Goal: Register for event/course

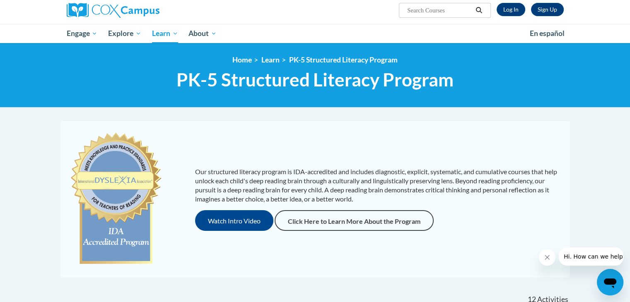
scroll to position [60, 0]
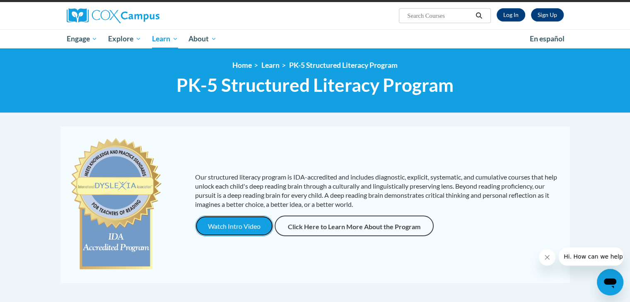
click at [237, 224] on button "Watch Intro Video" at bounding box center [234, 226] width 78 height 21
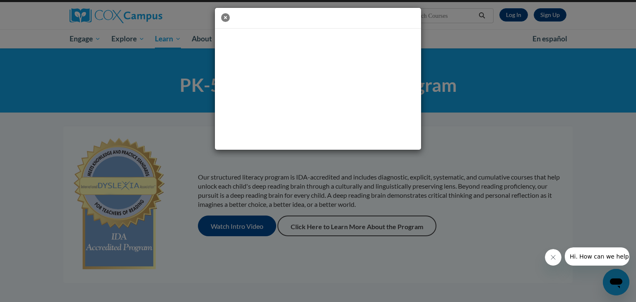
click at [224, 13] on icon "button" at bounding box center [225, 17] width 9 height 9
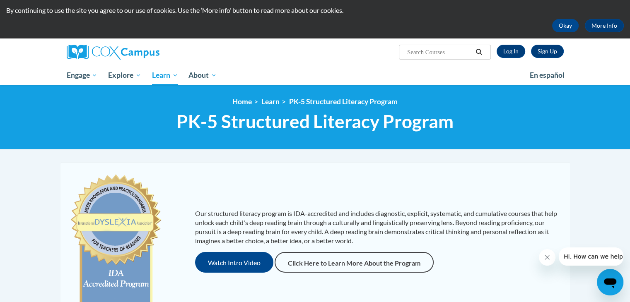
scroll to position [0, 0]
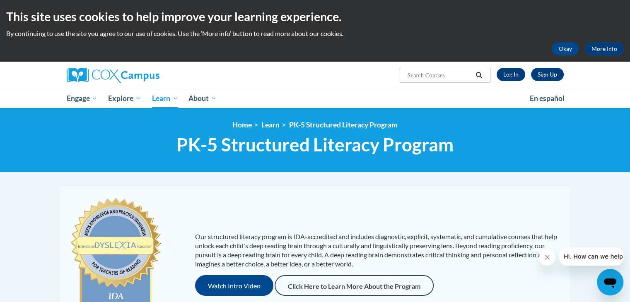
click at [548, 260] on icon "Close message from company" at bounding box center [547, 257] width 7 height 7
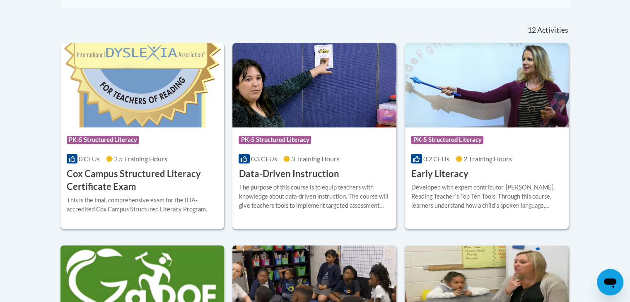
scroll to position [343, 0]
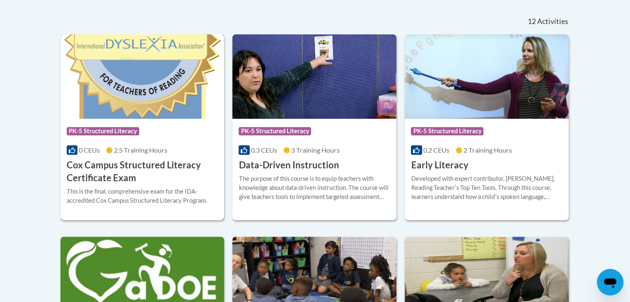
click at [124, 174] on h3 "Cox Campus Structured Literacy Certificate Exam" at bounding box center [143, 172] width 152 height 26
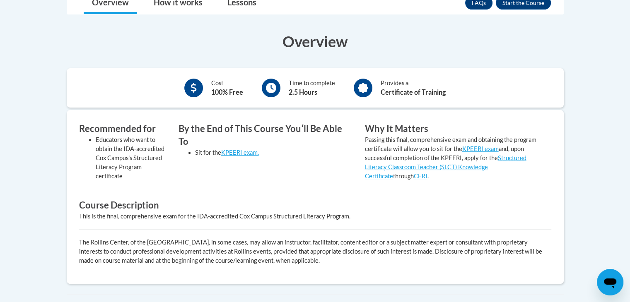
scroll to position [252, 0]
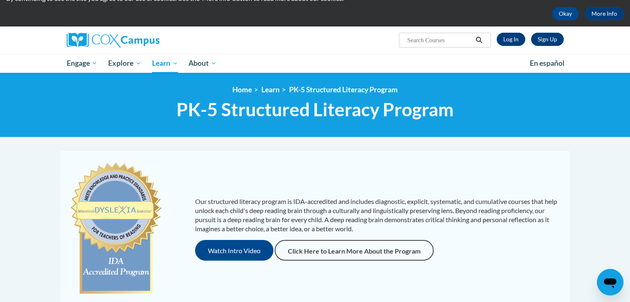
scroll to position [33, 0]
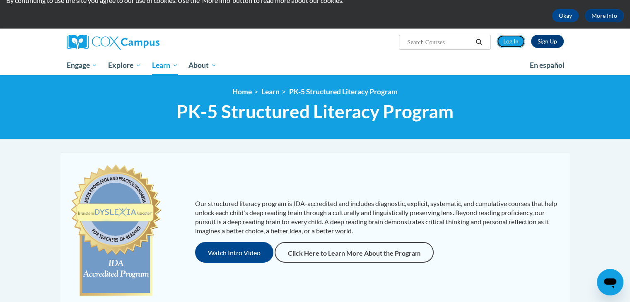
click at [512, 45] on link "Log In" at bounding box center [511, 41] width 29 height 13
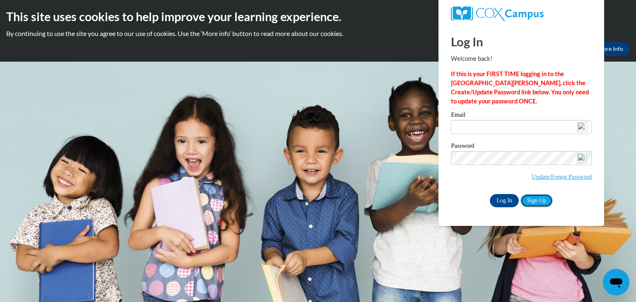
click at [540, 201] on link "Sign Up" at bounding box center [537, 200] width 32 height 13
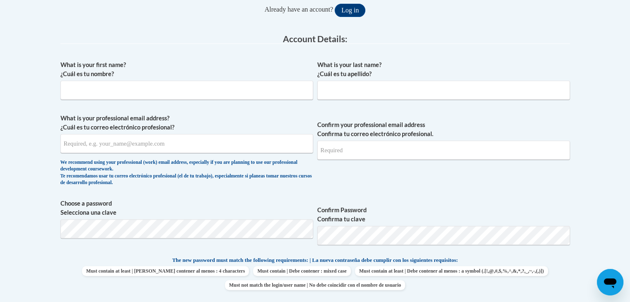
scroll to position [193, 0]
click at [159, 94] on input "What is your first name? ¿Cuál es tu nombre?" at bounding box center [186, 91] width 253 height 19
type input "Taya"
type input "Kimpton"
type input "[EMAIL_ADDRESS][DOMAIN_NAME]"
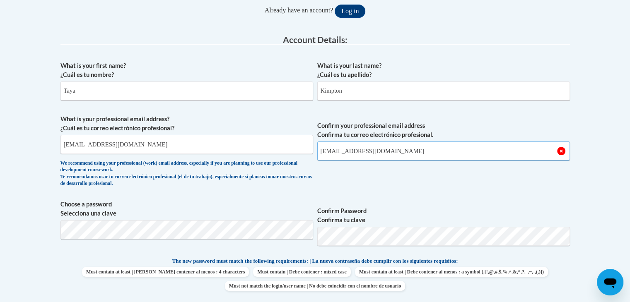
click at [389, 150] on input "tayrr481@gmail.com" at bounding box center [443, 151] width 253 height 19
type input "t"
click at [165, 140] on input "tayrr481@gmail.com" at bounding box center [186, 144] width 253 height 19
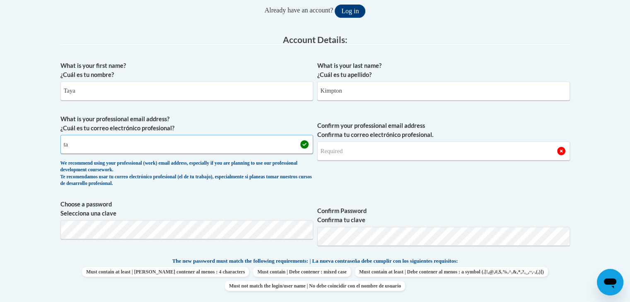
type input "t"
drag, startPoint x: 124, startPoint y: 145, endPoint x: 61, endPoint y: 147, distance: 62.6
click at [61, 147] on input "tayakimpton@hasd.org" at bounding box center [186, 144] width 253 height 19
type input "tayakimpton@hasd.org"
click at [336, 152] on input "Confirm your professional email address Confirma tu correo electrónico profesio…" at bounding box center [443, 151] width 253 height 19
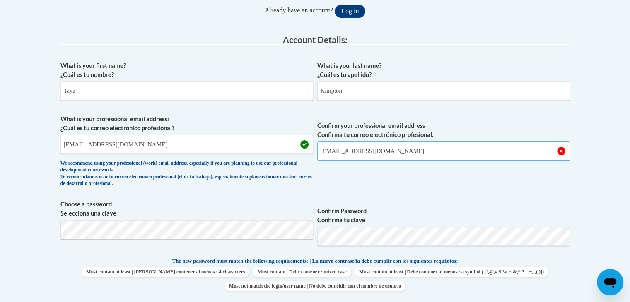
type input "tayakimpton@hasd.org"
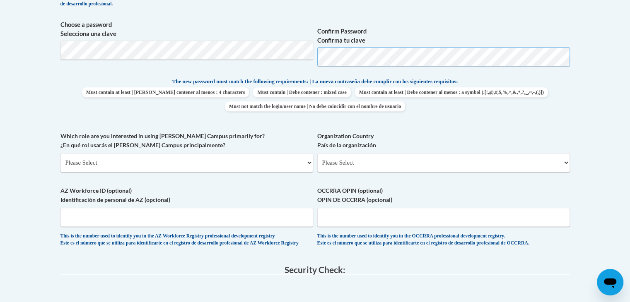
scroll to position [366, 0]
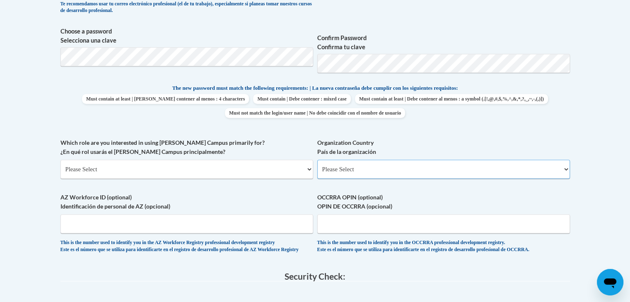
click at [536, 173] on select "Please Select United States | Estados Unidos Outside of the United States | Fue…" at bounding box center [443, 169] width 253 height 19
select select "ad49bcad-a171-4b2e-b99c-48b446064914"
click at [317, 160] on select "Please Select United States | Estados Unidos Outside of the United States | Fue…" at bounding box center [443, 169] width 253 height 19
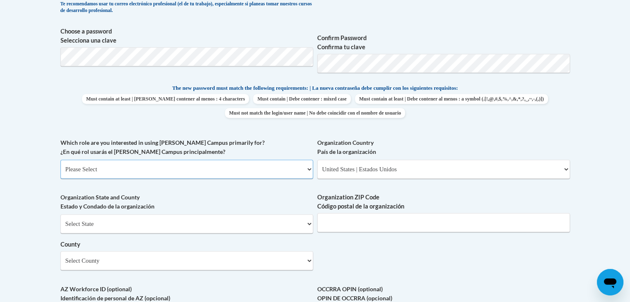
click at [212, 170] on select "Please Select College/University | Colegio/Universidad Community/Nonprofit Part…" at bounding box center [186, 169] width 253 height 19
select select "fbf2d438-af2f-41f8-98f1-81c410e29de3"
click at [60, 160] on select "Please Select College/University | Colegio/Universidad Community/Nonprofit Part…" at bounding box center [186, 169] width 253 height 19
select select "null"
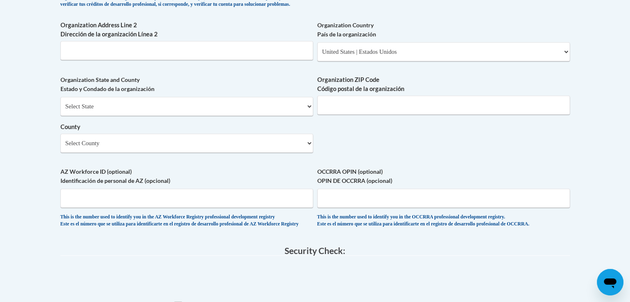
scroll to position [615, 0]
click at [278, 152] on select "Select County Adams Ashland Barron Bayfield Brown Buffalo Burnett Calumet Chipp…" at bounding box center [186, 142] width 253 height 19
click at [60, 147] on select "Select County Adams Ashland Barron Bayfield Brown Buffalo Burnett Calumet Chipp…" at bounding box center [186, 142] width 253 height 19
click at [173, 152] on select "Select County Adams Ashland Barron Bayfield Brown Buffalo Burnett Calumet Chipp…" at bounding box center [186, 142] width 253 height 19
click at [60, 147] on select "Select County Adams Ashland Barron Bayfield Brown Buffalo Burnett Calumet Chipp…" at bounding box center [186, 142] width 253 height 19
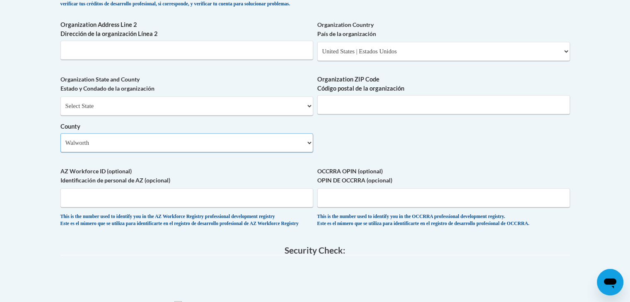
click at [167, 152] on select "Select County Adams Ashland Barron Bayfield Brown Buffalo Burnett Calumet Chipp…" at bounding box center [186, 142] width 253 height 19
click at [300, 152] on select "Select County Adams Ashland Barron Bayfield Brown Buffalo Burnett Calumet Chipp…" at bounding box center [186, 142] width 253 height 19
click at [60, 147] on select "Select County Adams Ashland Barron Bayfield Brown Buffalo Burnett Calumet Chipp…" at bounding box center [186, 142] width 253 height 19
click at [118, 152] on select "Select County Adams Ashland Barron Bayfield Brown Buffalo Burnett Calumet Chipp…" at bounding box center [186, 142] width 253 height 19
select select "null"
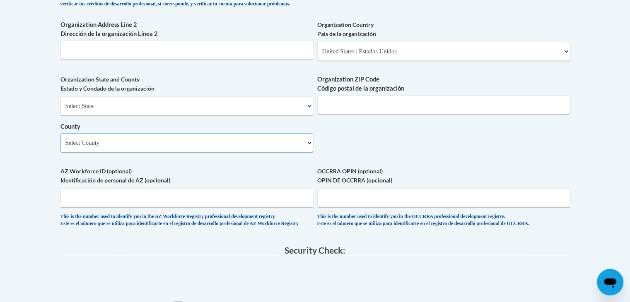
click at [60, 147] on select "Select County Adams Ashland Barron Bayfield Brown Buffalo Burnett Calumet Chipp…" at bounding box center [186, 142] width 253 height 19
click at [281, 114] on select "Select State Alabama Alaska Arizona Arkansas California Colorado Connecticut De…" at bounding box center [186, 106] width 253 height 19
select select "Wisconsin"
click at [60, 110] on select "Select State Alabama Alaska Arizona Arkansas California Colorado Connecticut De…" at bounding box center [186, 106] width 253 height 19
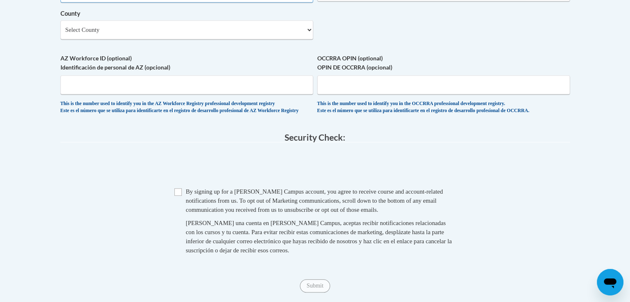
scroll to position [731, 0]
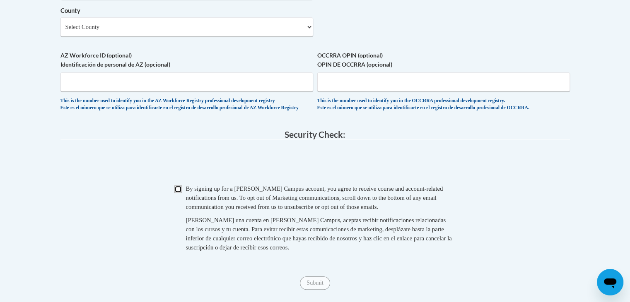
click at [176, 193] on input "Checkbox" at bounding box center [177, 189] width 7 height 7
checkbox input "true"
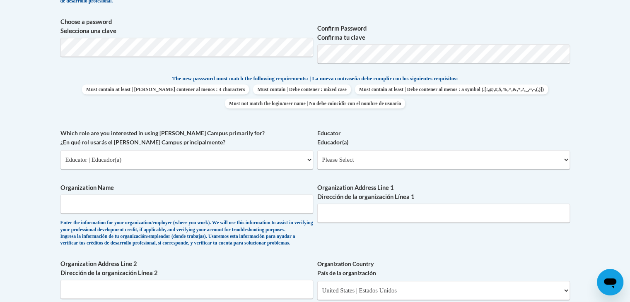
scroll to position [373, 0]
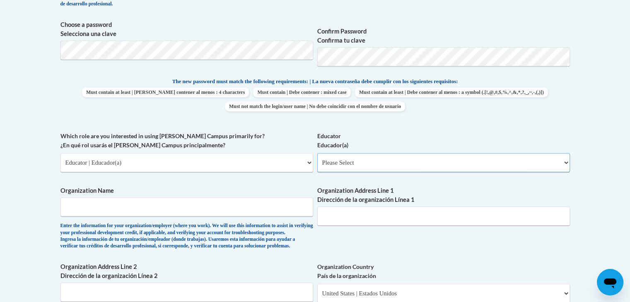
click at [538, 157] on select "Please Select Early Learning/Daycare Teacher/Family Home Care Provider | Maestr…" at bounding box center [443, 162] width 253 height 19
select select "8e40623d-54d0-45cd-9f92-5df65cd3f8cf"
click at [317, 153] on select "Please Select Early Learning/Daycare Teacher/Family Home Care Provider | Maestr…" at bounding box center [443, 162] width 253 height 19
select select "null"
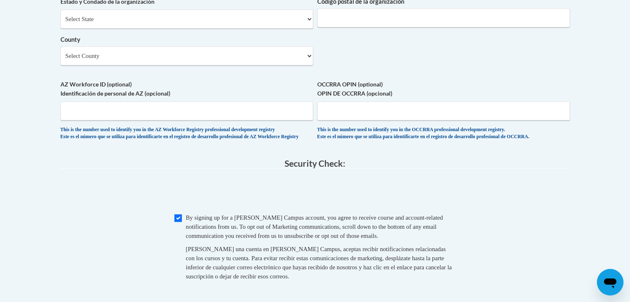
scroll to position [703, 0]
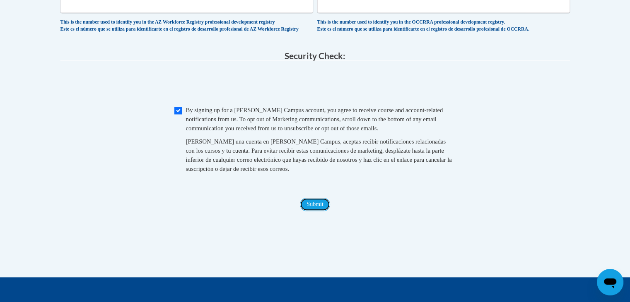
click at [314, 211] on input "Submit" at bounding box center [315, 204] width 30 height 13
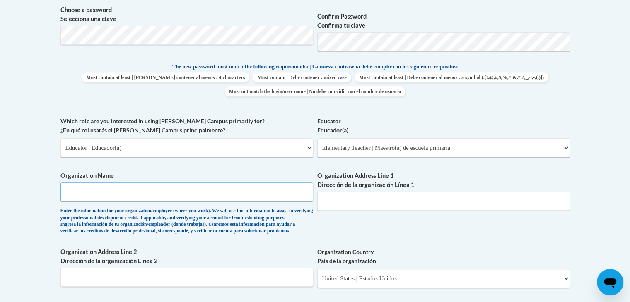
scroll to position [381, 0]
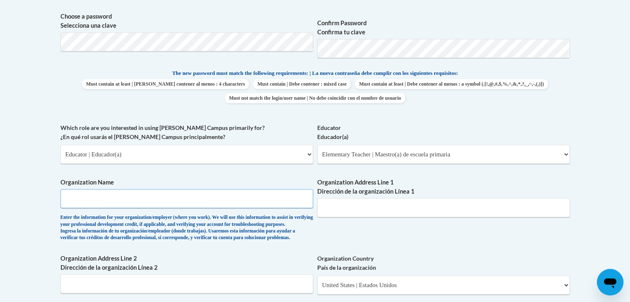
click at [124, 199] on input "Organization Name" at bounding box center [186, 198] width 253 height 19
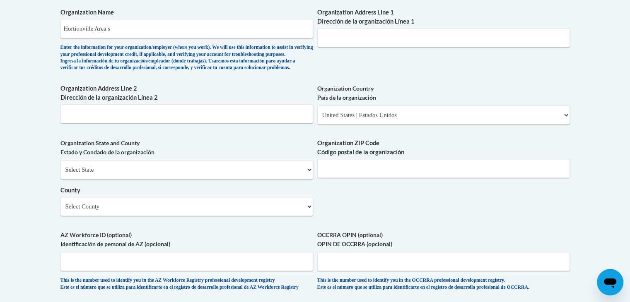
scroll to position [540, 0]
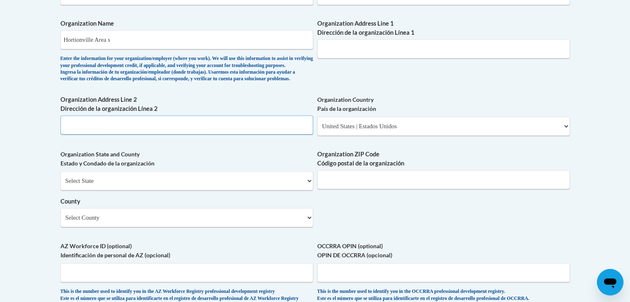
click at [179, 135] on input "Organization Address Line 2 Dirección de la organización Línea 2" at bounding box center [186, 125] width 253 height 19
click at [151, 37] on input "Hortionville Area s" at bounding box center [186, 39] width 253 height 19
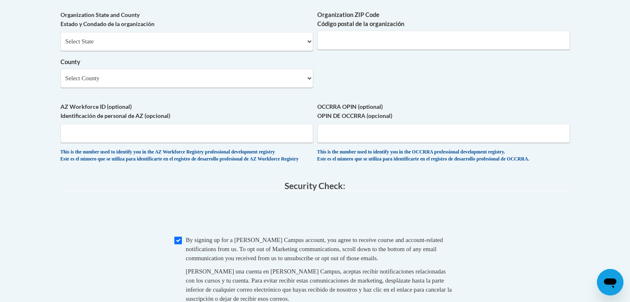
scroll to position [680, 0]
type input "Hortionville Area school distric"
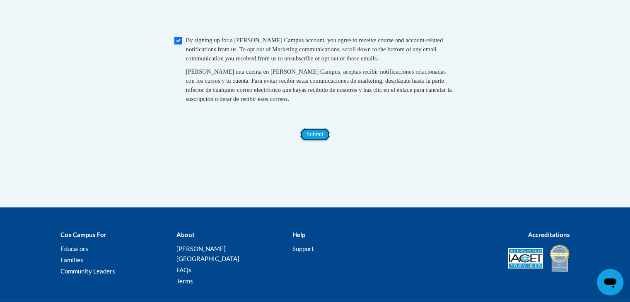
click at [316, 141] on input "Submit" at bounding box center [315, 134] width 30 height 13
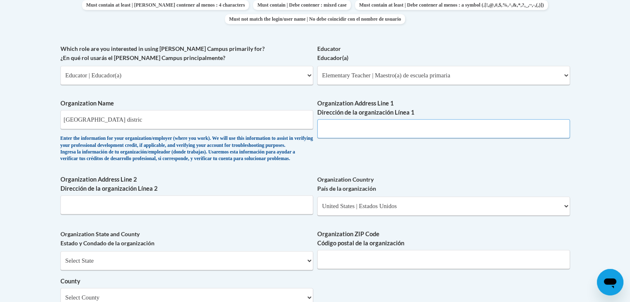
scroll to position [458, 0]
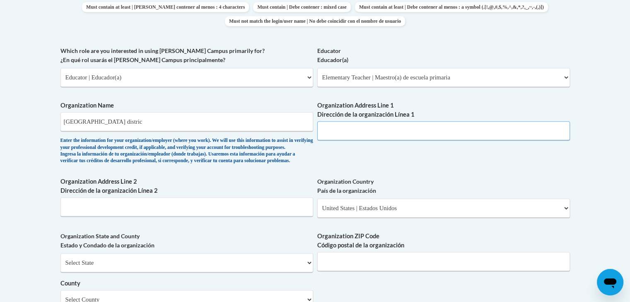
click at [522, 130] on input "Organization Address Line 1 Dirección de la organización Línea 1" at bounding box center [443, 130] width 253 height 19
type input "240 Warner st."
click at [76, 122] on input "Hortionville Area school distric" at bounding box center [186, 121] width 253 height 19
type input "Hortonville Area school distric"
click at [389, 131] on input "240 Warner st." at bounding box center [443, 130] width 253 height 19
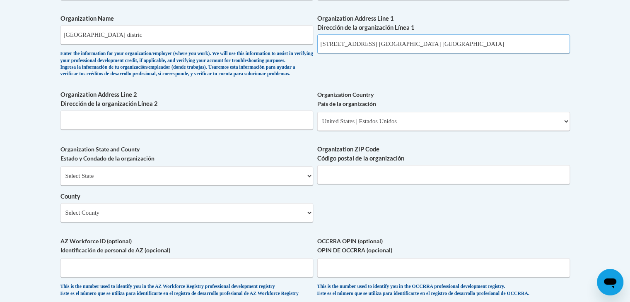
type input "240 Warner st. Hortonville WI"
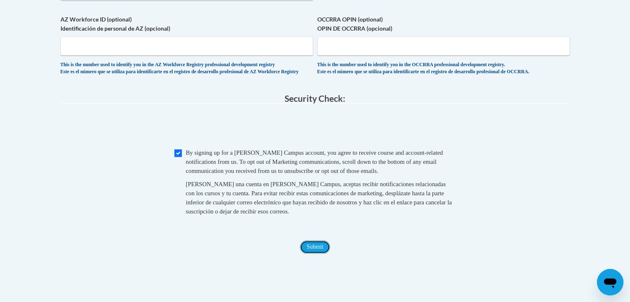
click at [317, 254] on input "Submit" at bounding box center [315, 247] width 30 height 13
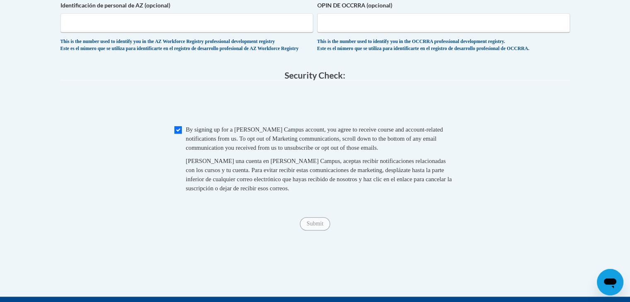
scroll to position [792, 0]
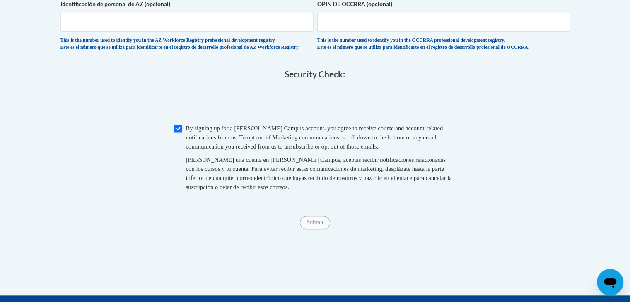
type input "54944"
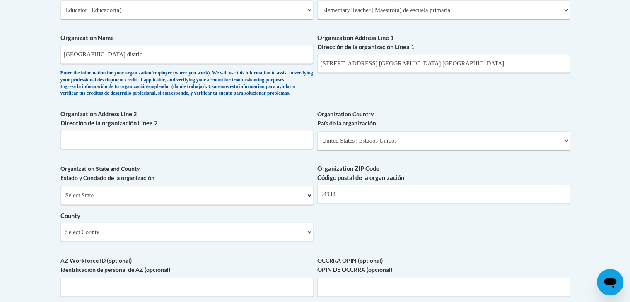
scroll to position [508, 0]
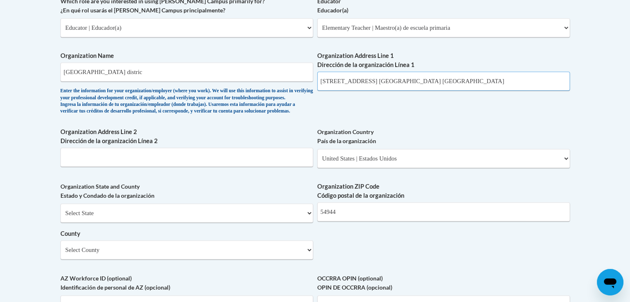
click at [429, 83] on input "240 Warner st. Hortonville WI" at bounding box center [443, 81] width 253 height 19
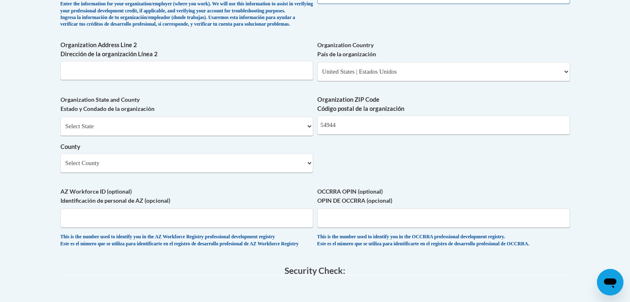
scroll to position [598, 0]
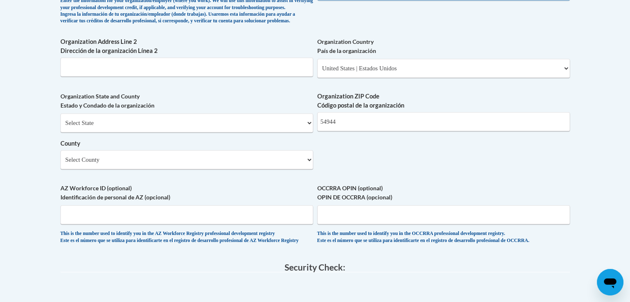
type input "240 Warner st."
click at [191, 133] on select "Select State Alabama Alaska Arizona Arkansas California Colorado Connecticut De…" at bounding box center [186, 122] width 253 height 19
select select "Wisconsin"
click at [60, 127] on select "Select State Alabama Alaska Arizona Arkansas California Colorado Connecticut De…" at bounding box center [186, 122] width 253 height 19
click at [135, 169] on select "County" at bounding box center [186, 159] width 253 height 19
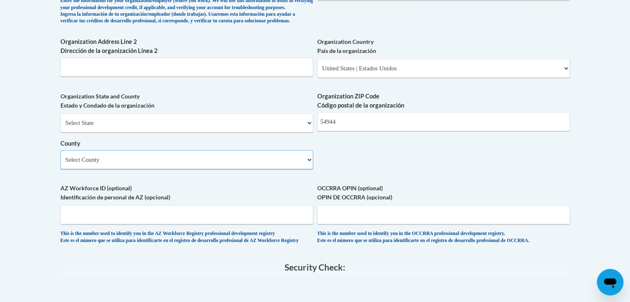
select select "Outagamie"
click at [60, 164] on select "Select County Adams Ashland Barron Bayfield Brown Buffalo Burnett Calumet Chipp…" at bounding box center [186, 159] width 253 height 19
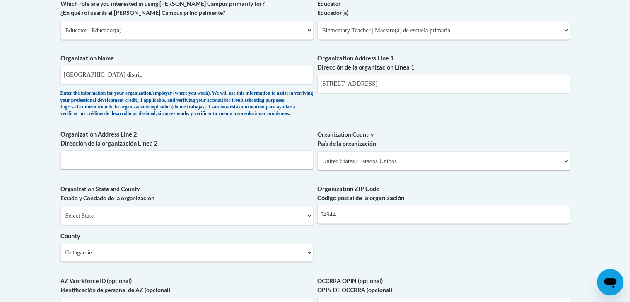
scroll to position [505, 0]
click at [579, 137] on body "This site uses cookies to help improve your learning experience. By continuing …" at bounding box center [315, 112] width 630 height 1234
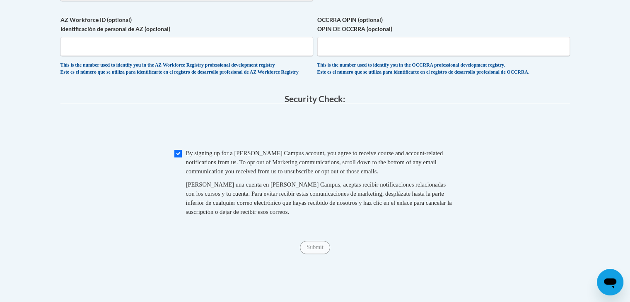
scroll to position [765, 0]
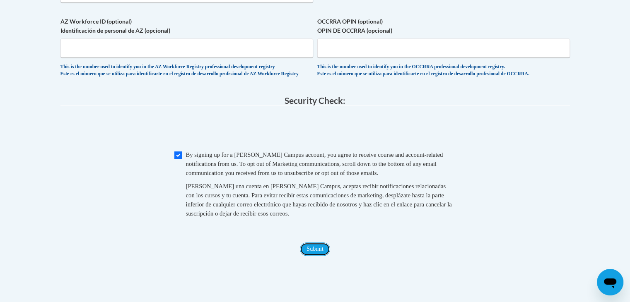
click at [318, 256] on input "Submit" at bounding box center [315, 249] width 30 height 13
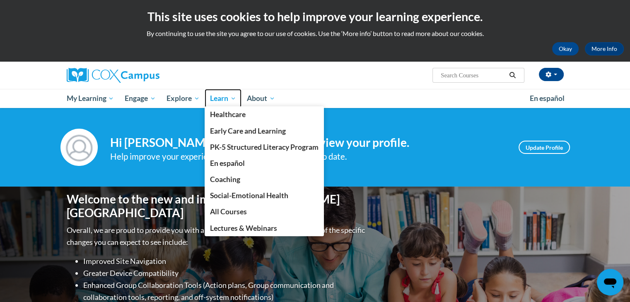
click at [222, 99] on span "Learn" at bounding box center [223, 99] width 26 height 10
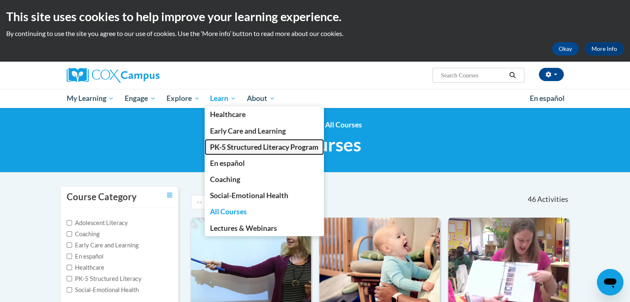
click at [237, 144] on span "PK-5 Structured Literacy Program" at bounding box center [264, 147] width 109 height 9
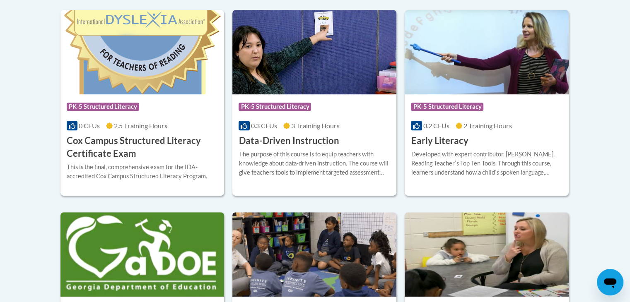
scroll to position [369, 0]
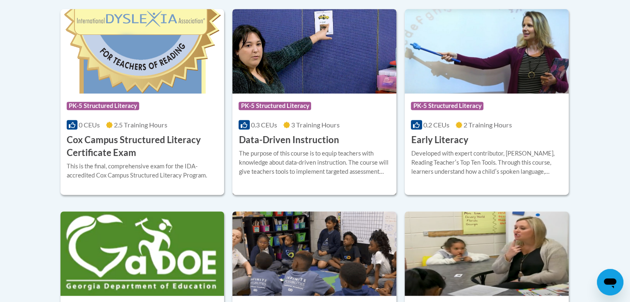
click at [276, 147] on div "More Info Enroll The purpose of this course is to equip teachers with knowledge…" at bounding box center [314, 168] width 164 height 42
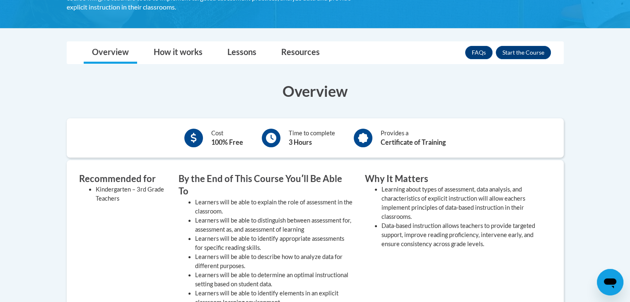
scroll to position [187, 0]
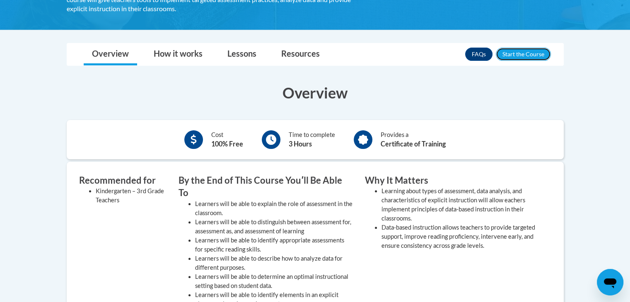
click at [533, 56] on button "Enroll" at bounding box center [523, 54] width 55 height 13
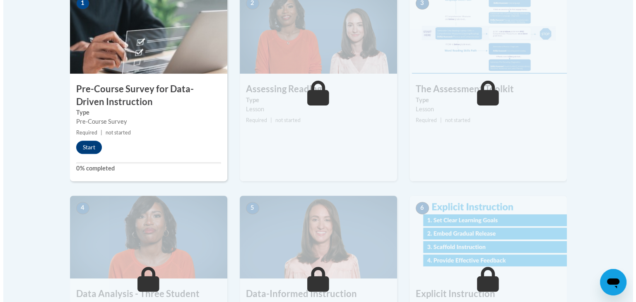
scroll to position [290, 0]
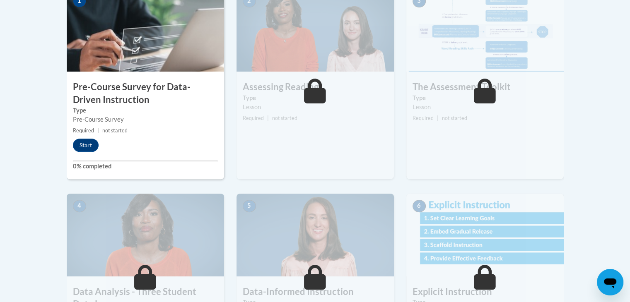
click at [88, 141] on button "Start" at bounding box center [86, 145] width 26 height 13
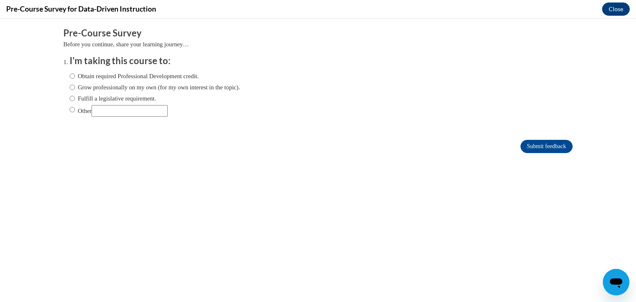
scroll to position [0, 0]
click at [78, 111] on label "Other" at bounding box center [119, 111] width 98 height 12
click at [75, 111] on input "Other" at bounding box center [72, 109] width 5 height 9
radio input "true"
click at [545, 147] on input "Submit feedback" at bounding box center [547, 146] width 52 height 13
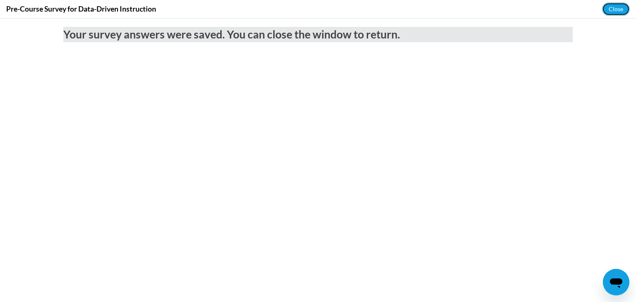
click at [617, 14] on button "Close" at bounding box center [616, 8] width 28 height 13
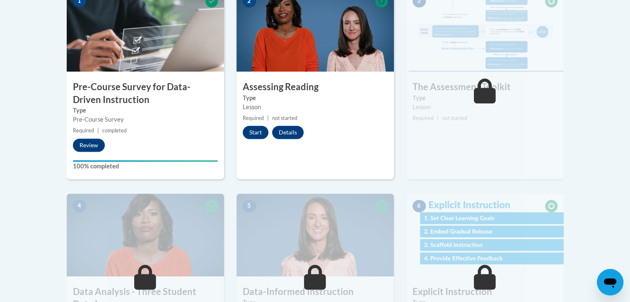
click at [255, 129] on button "Start" at bounding box center [256, 132] width 26 height 13
